Goal: Task Accomplishment & Management: Use online tool/utility

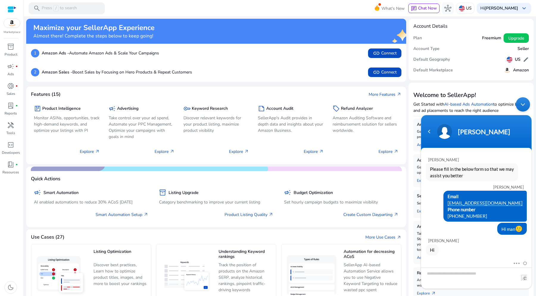
scroll to position [119, 0]
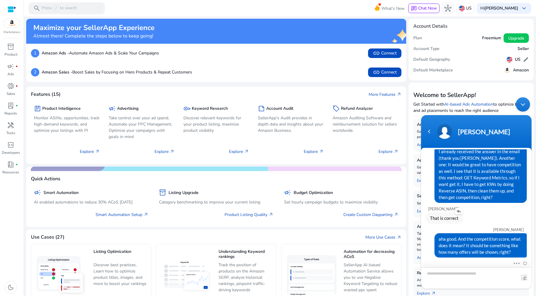
scroll to position [109, 0]
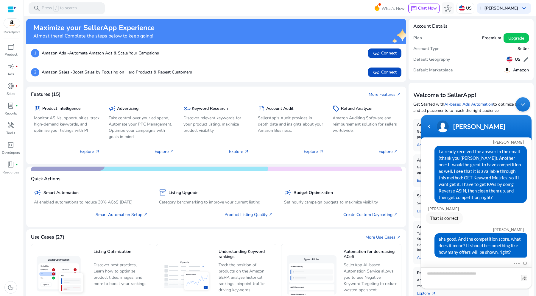
click at [444, 276] on textarea "Type your message and hit 'Enter'" at bounding box center [476, 277] width 110 height 21
click at [189, 159] on div "key Keyword Research Discover relevant keywords for your product listing, maxim…" at bounding box center [216, 130] width 72 height 58
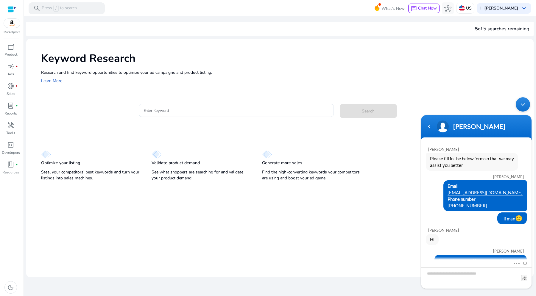
scroll to position [109, 0]
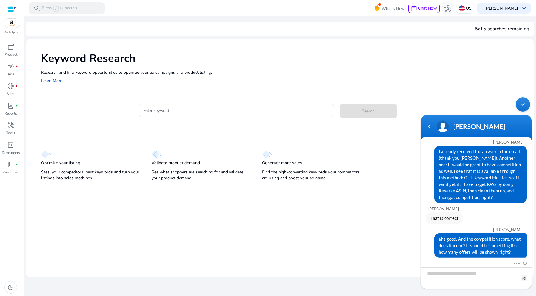
click at [216, 234] on mat-card "Keyword Research Research and find keyword opportunities to optimize your [PERS…" at bounding box center [279, 158] width 507 height 238
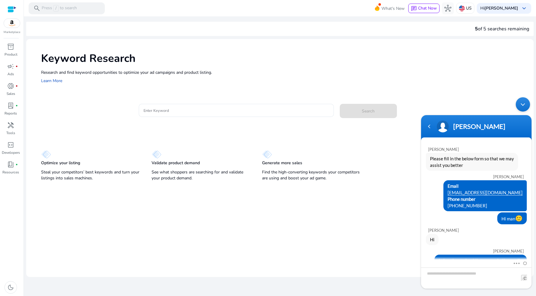
scroll to position [109, 0]
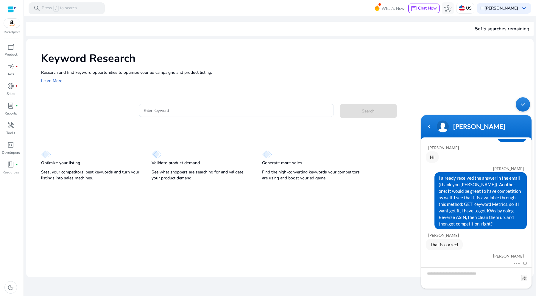
scroll to position [109, 0]
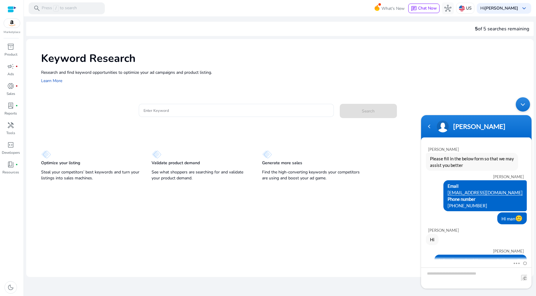
scroll to position [109, 0]
